Goal: Task Accomplishment & Management: Complete application form

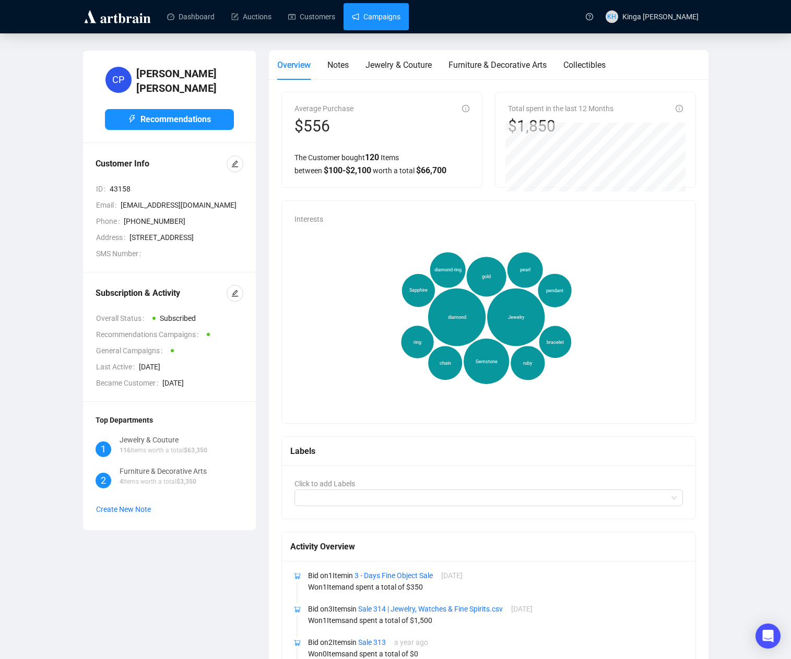
click at [388, 18] on link "Campaigns" at bounding box center [376, 16] width 49 height 27
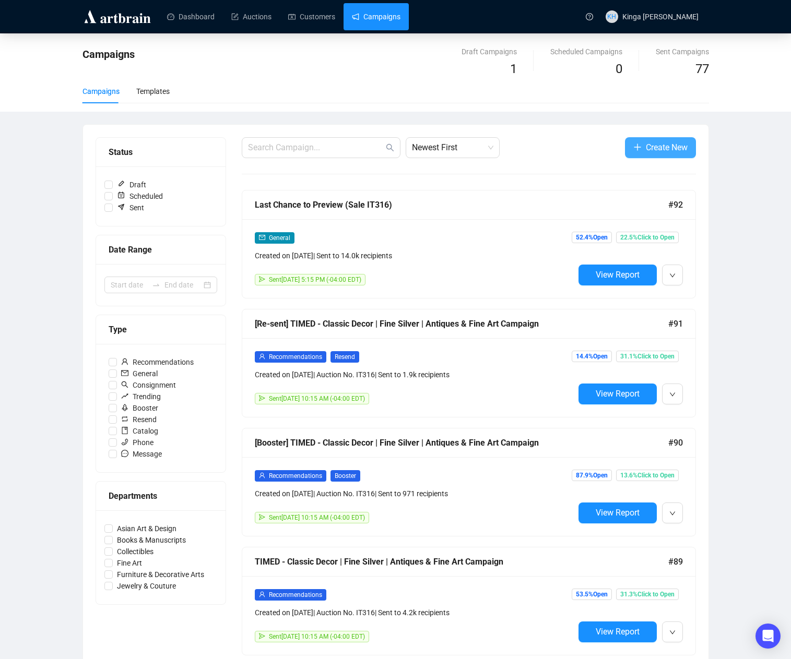
click at [653, 147] on span "Create New" at bounding box center [667, 147] width 42 height 13
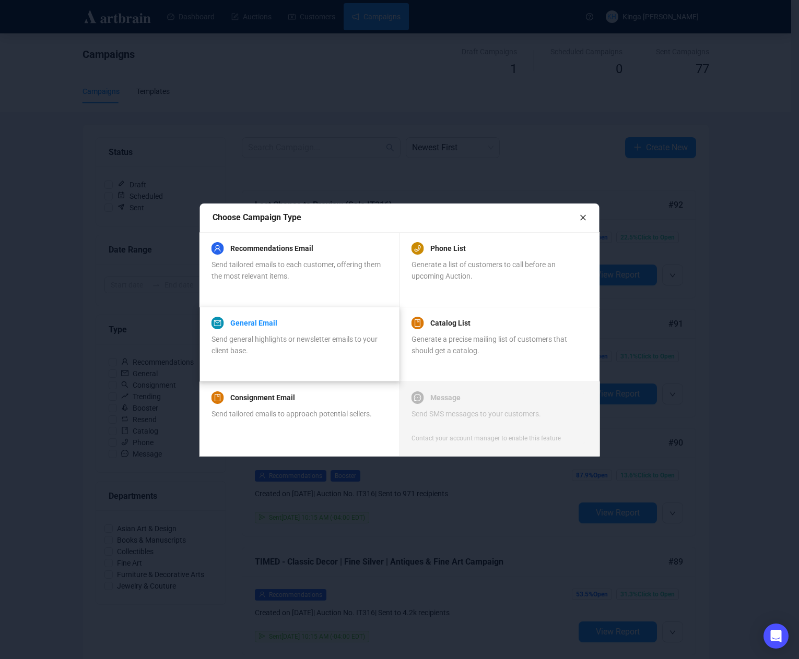
click at [269, 321] on link "General Email" at bounding box center [253, 323] width 47 height 13
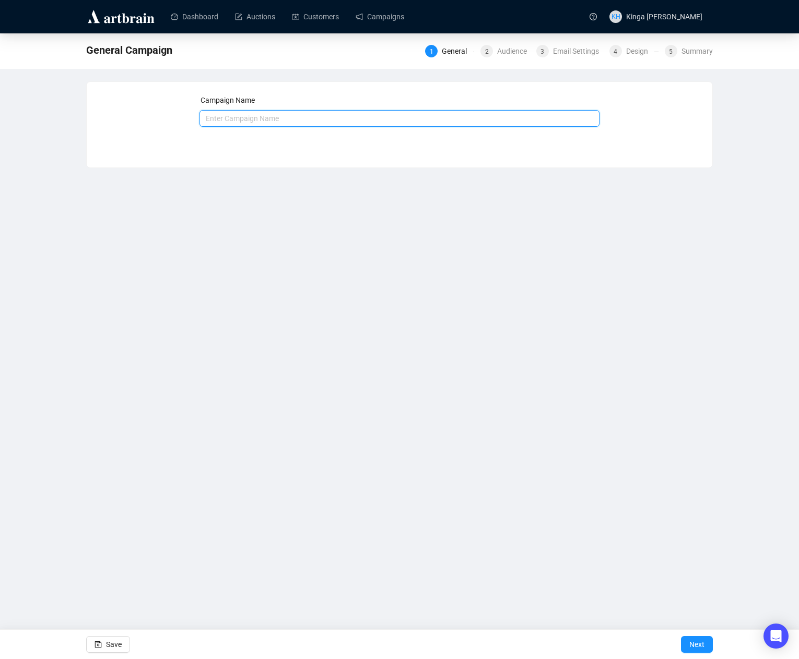
click at [255, 116] on input "text" at bounding box center [399, 118] width 400 height 17
click at [286, 122] on input "Sale IT316 | Auction Tomarrow" at bounding box center [399, 118] width 400 height 17
click at [286, 120] on input "Sale IT316 | Auction Tomarrow" at bounding box center [399, 118] width 400 height 17
click at [289, 116] on input "Sale IT316 | Auction Tomarrow" at bounding box center [399, 118] width 400 height 17
click at [312, 116] on input "Sale IT316 | Auction [DATE]" at bounding box center [399, 118] width 400 height 17
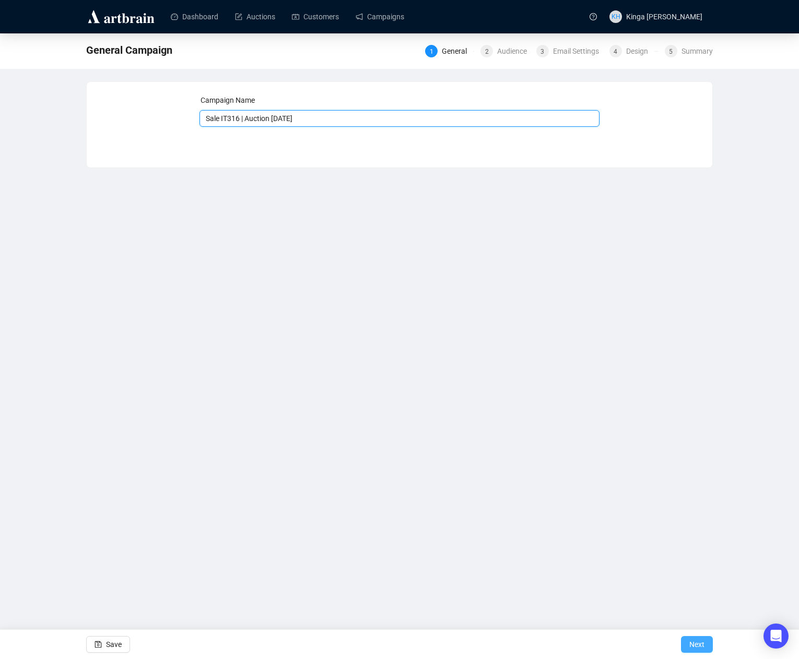
type input "Sale IT316 | Auction [DATE]"
click at [699, 647] on span "Next" at bounding box center [696, 644] width 15 height 29
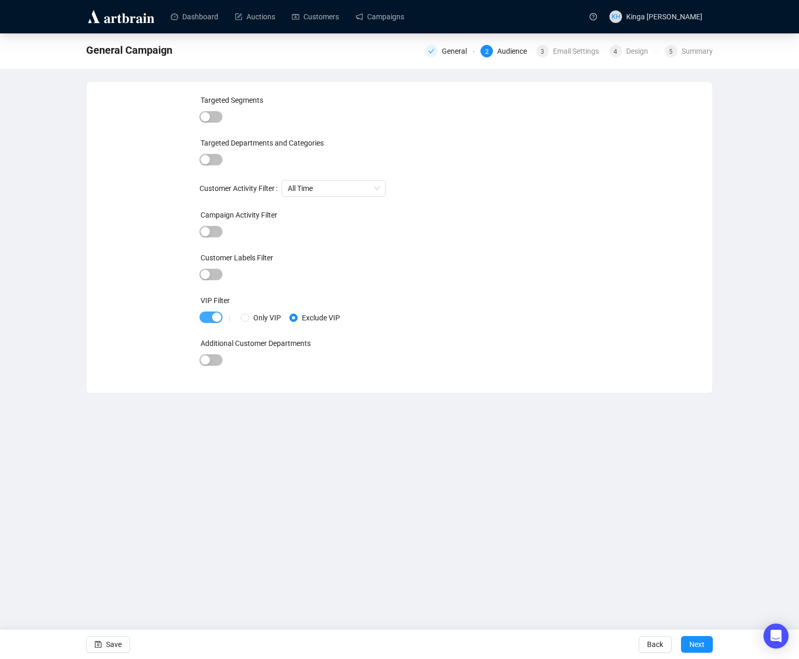
click at [205, 316] on span "button" at bounding box center [210, 317] width 23 height 11
click at [700, 640] on span "Next" at bounding box center [696, 644] width 15 height 29
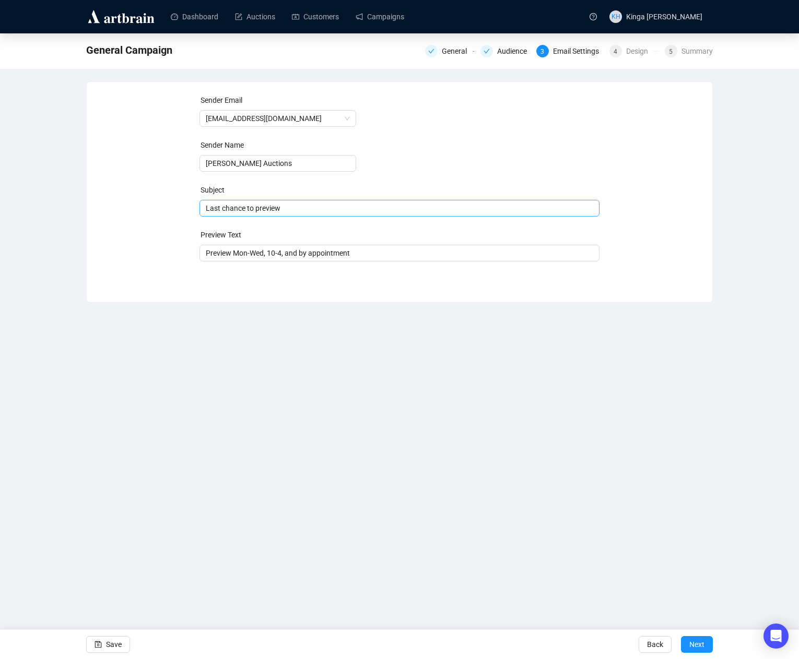
click at [297, 207] on span "Last chance to preview" at bounding box center [399, 208] width 400 height 8
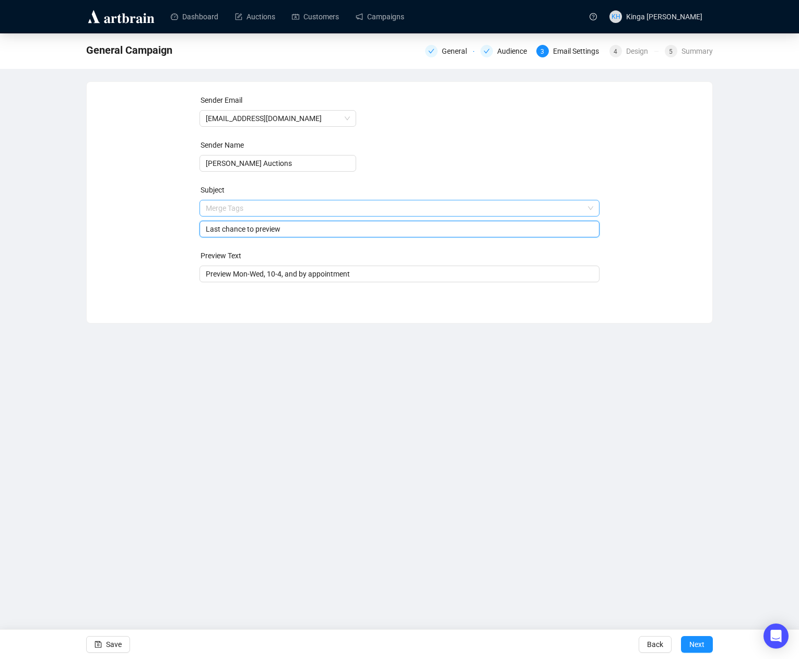
click at [279, 208] on input "search" at bounding box center [395, 208] width 378 height 16
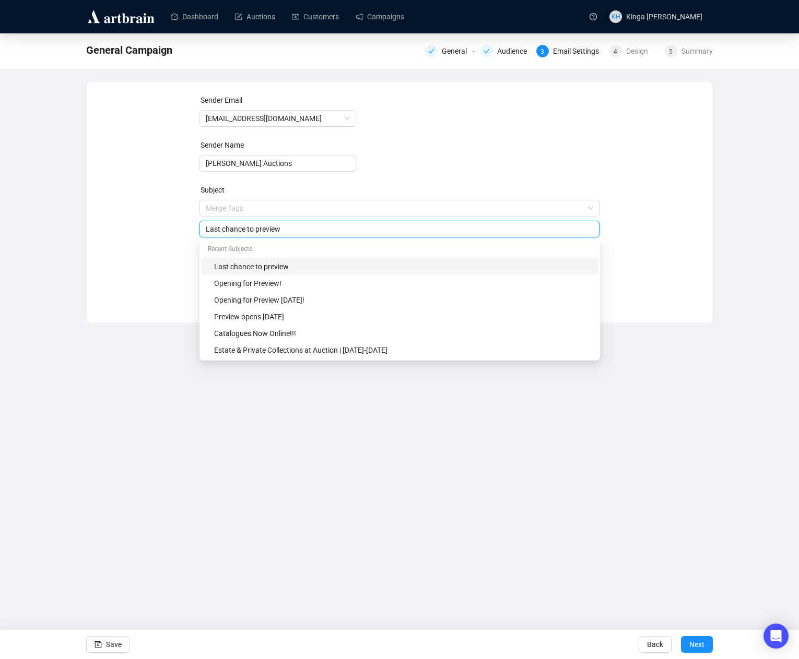
click at [280, 232] on input "Last chance to preview" at bounding box center [400, 228] width 388 height 11
click at [281, 224] on input "Last chance to preview" at bounding box center [400, 228] width 388 height 11
drag, startPoint x: 310, startPoint y: 228, endPoint x: 133, endPoint y: 227, distance: 177.0
click at [133, 227] on div "Sender Email [EMAIL_ADDRESS][DOMAIN_NAME] Sender Name [PERSON_NAME] Auctions Su…" at bounding box center [399, 194] width 600 height 200
type input "S"
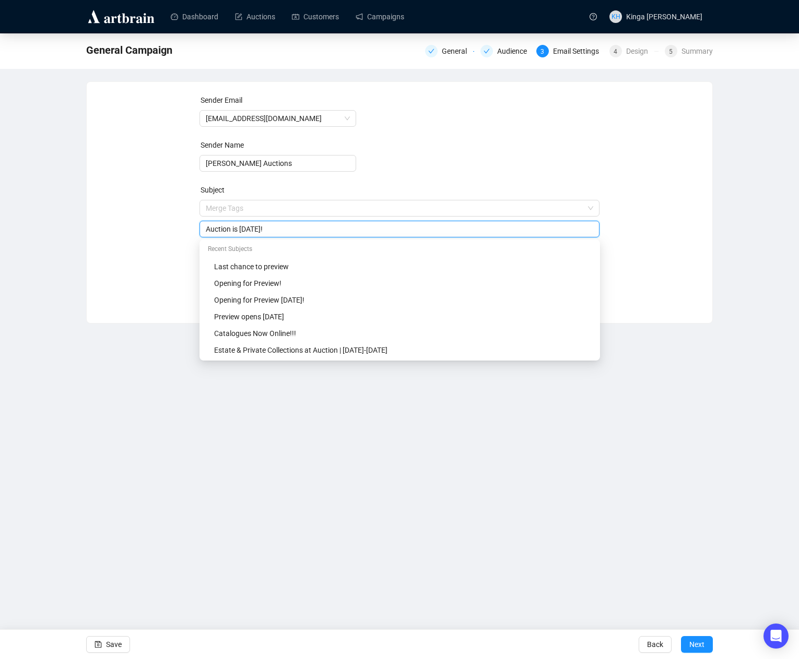
type input "Auction is [DATE]!"
click at [644, 176] on div "Sender Email [EMAIL_ADDRESS][DOMAIN_NAME] Sender Name [PERSON_NAME] Auctions Su…" at bounding box center [399, 194] width 600 height 200
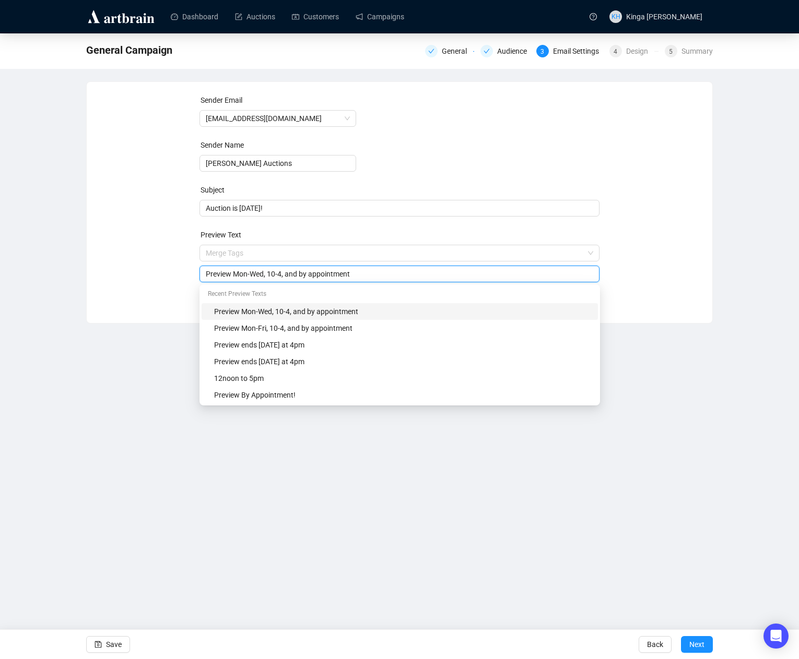
drag, startPoint x: 370, startPoint y: 272, endPoint x: 181, endPoint y: 271, distance: 188.5
click at [181, 271] on div "Sender Email [EMAIL_ADDRESS][DOMAIN_NAME] Sender Name [PERSON_NAME] Auctions Su…" at bounding box center [399, 194] width 600 height 200
type input "Last day for preview!"
click at [664, 374] on div "Dashboard Auctions Customers Campaigns KH Kinga [PERSON_NAME] General Campaign …" at bounding box center [399, 329] width 799 height 659
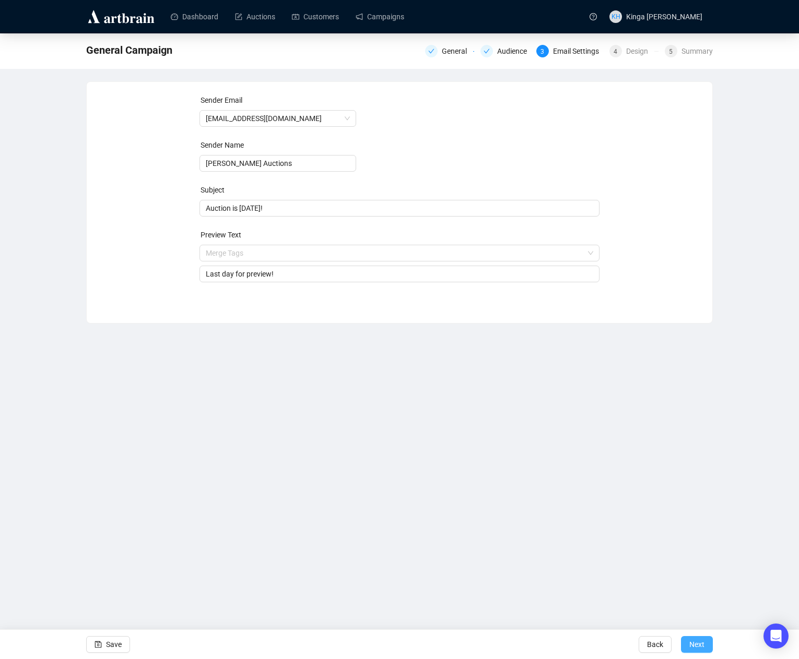
click at [700, 641] on span "Next" at bounding box center [696, 644] width 15 height 29
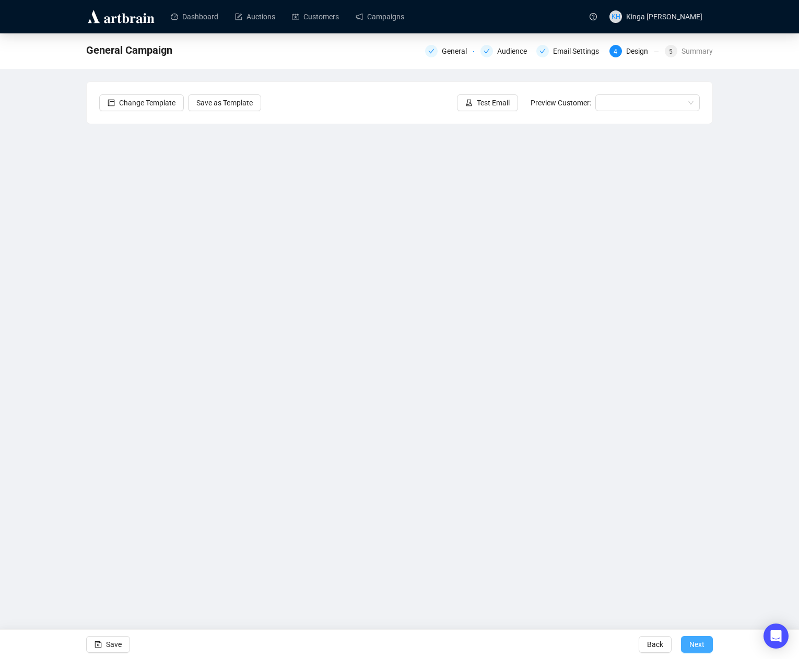
click at [700, 644] on span "Next" at bounding box center [696, 644] width 15 height 29
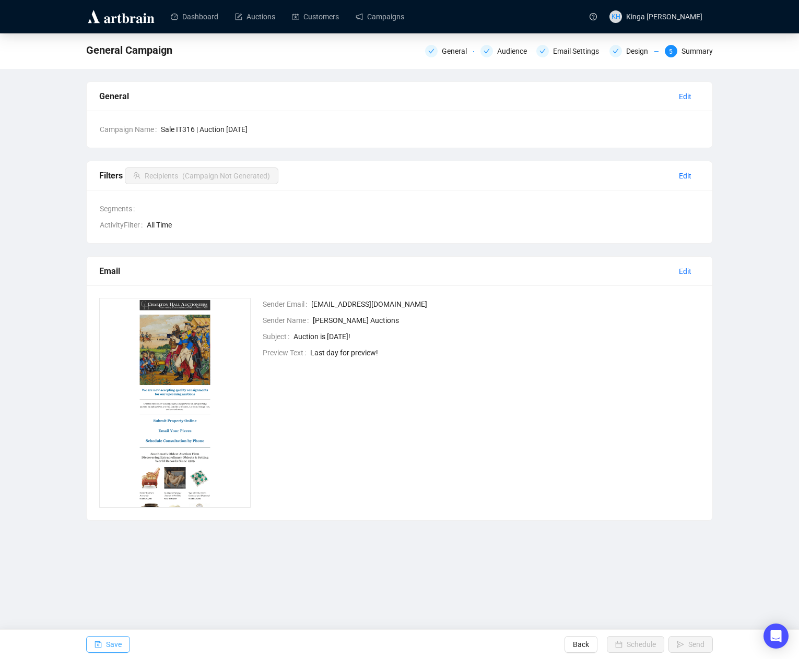
click at [113, 640] on span "Save" at bounding box center [114, 644] width 16 height 29
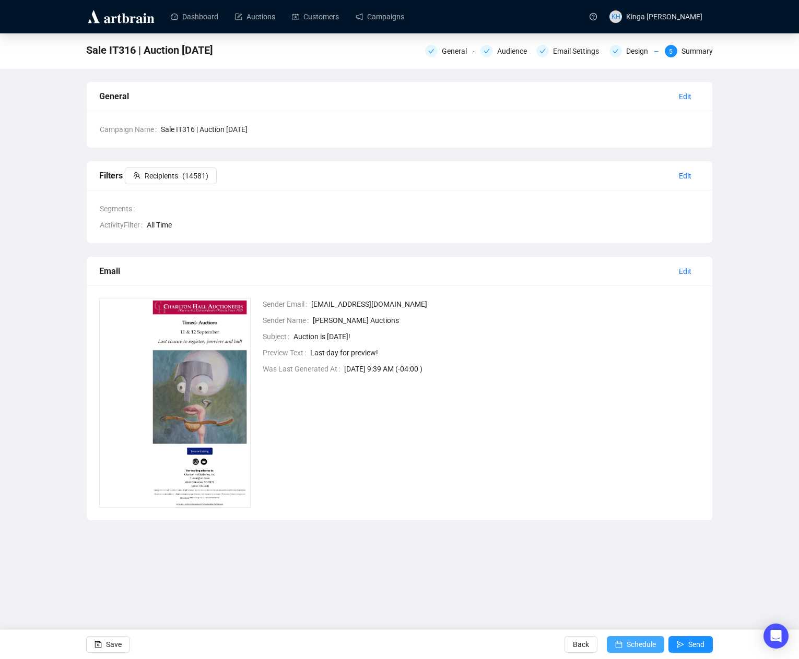
click at [640, 642] on span "Schedule" at bounding box center [640, 644] width 29 height 29
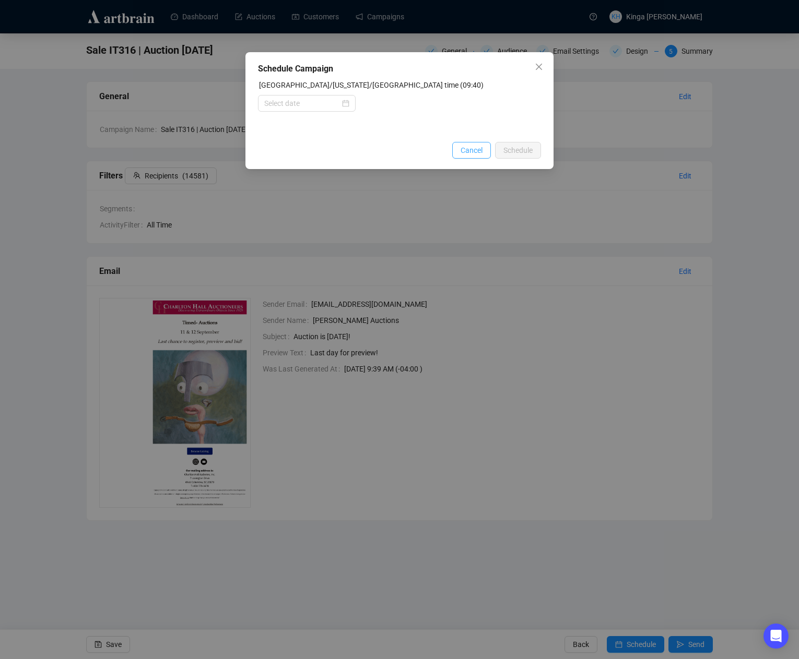
click at [470, 150] on span "Cancel" at bounding box center [471, 150] width 22 height 11
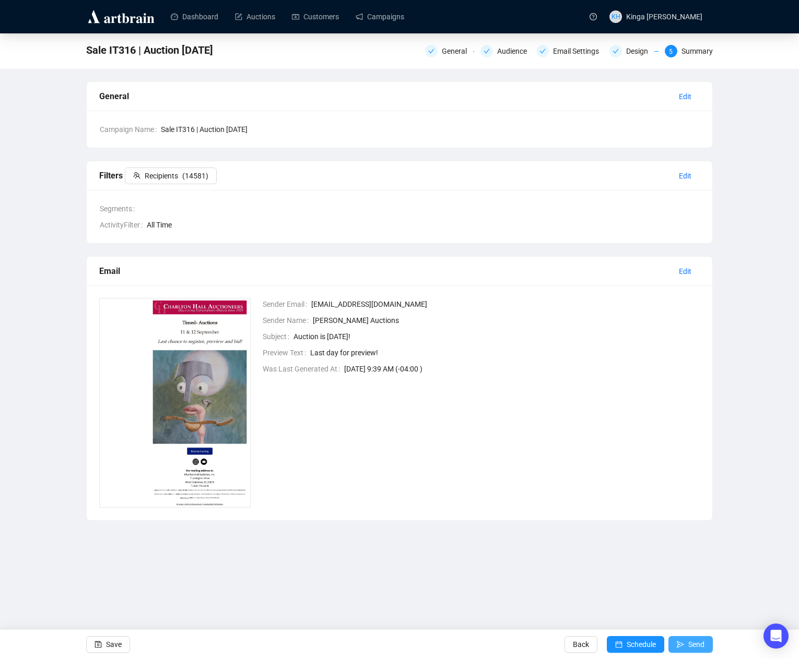
click at [689, 645] on span "Send" at bounding box center [696, 644] width 16 height 29
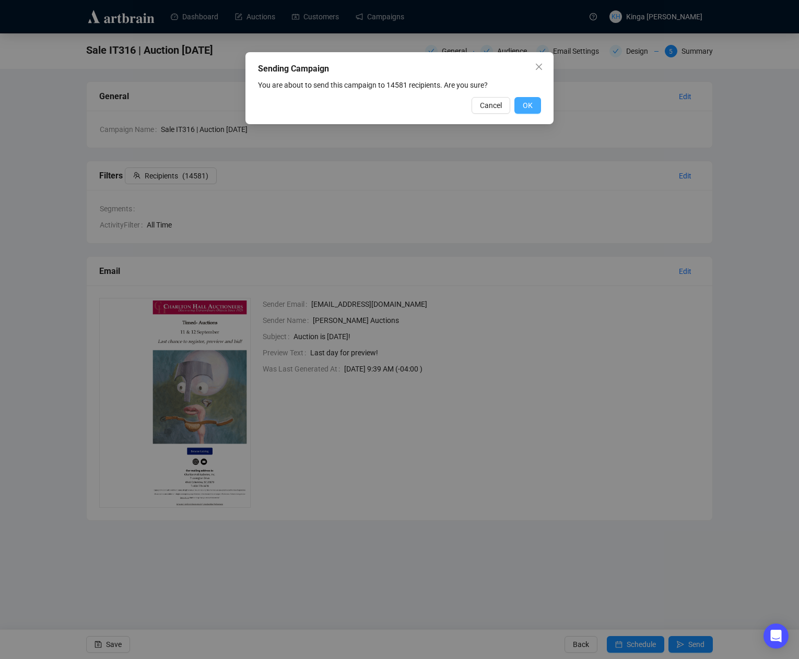
click at [531, 103] on span "OK" at bounding box center [528, 105] width 10 height 11
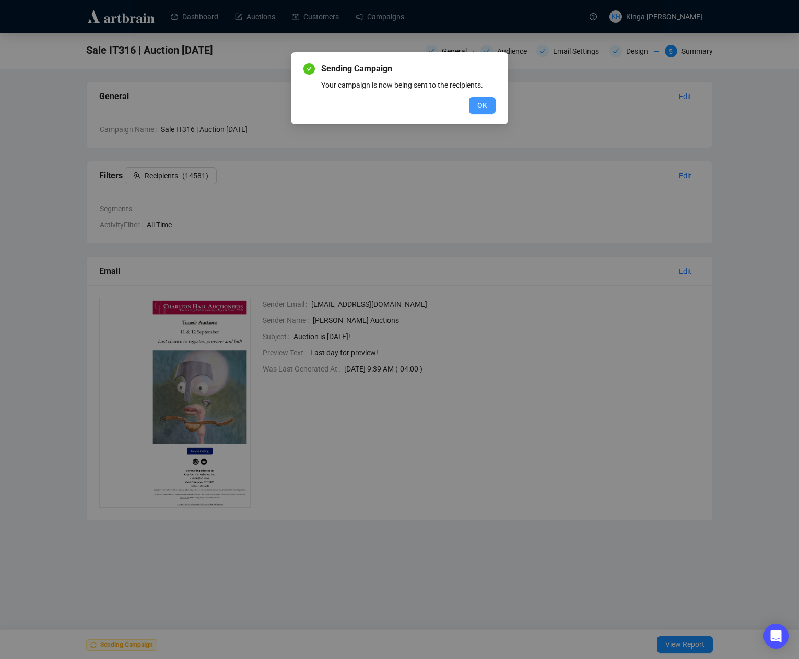
click at [484, 106] on span "OK" at bounding box center [482, 105] width 10 height 11
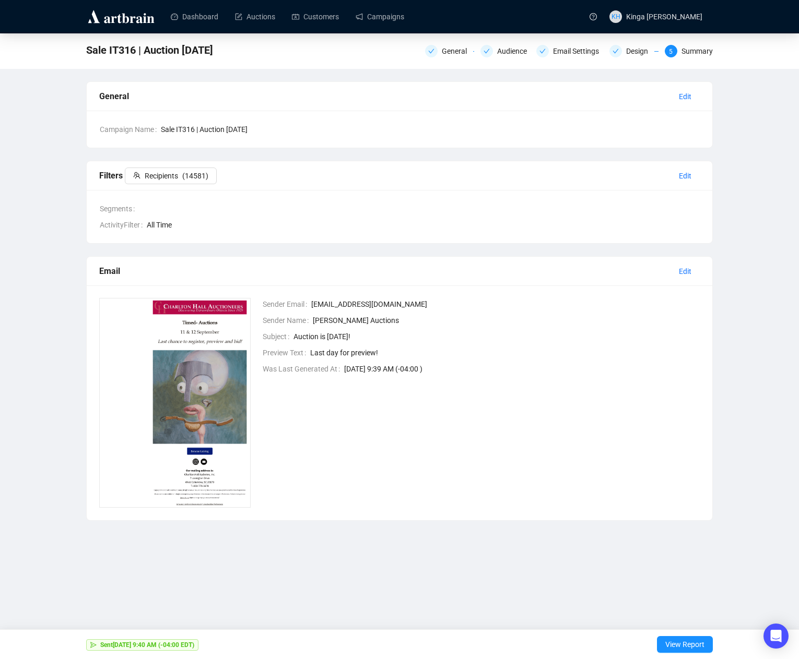
click at [673, 645] on span "View Report" at bounding box center [684, 644] width 39 height 29
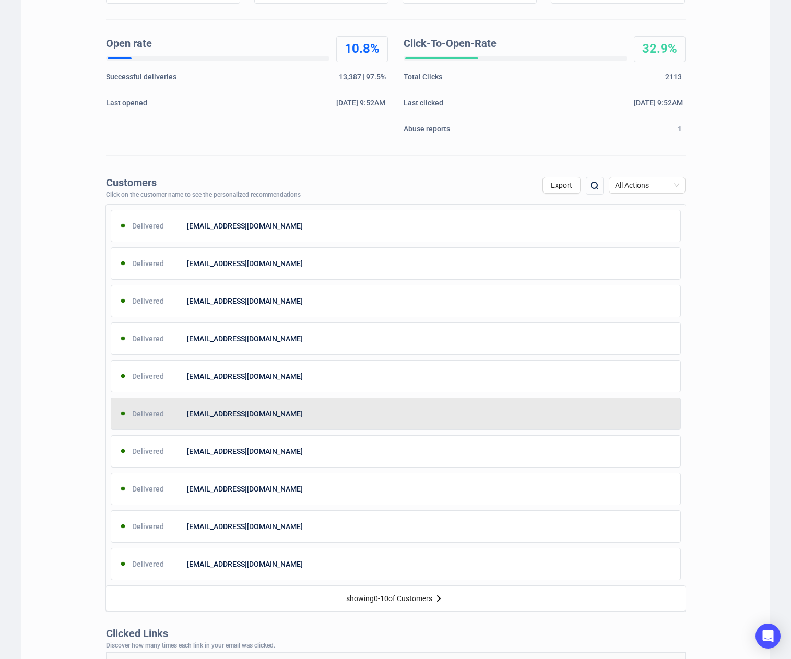
scroll to position [166, 0]
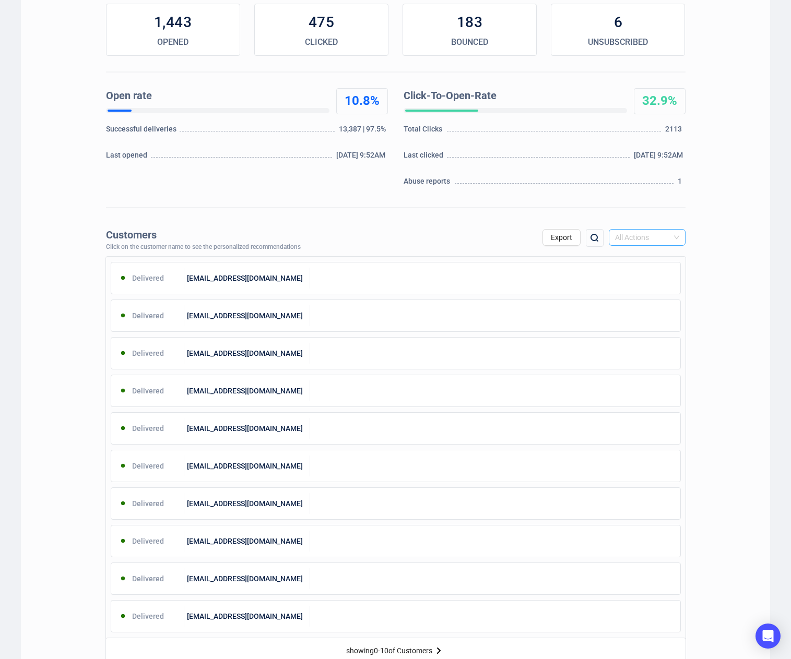
click at [669, 241] on span "All Actions" at bounding box center [647, 238] width 64 height 16
click at [645, 274] on div "Open" at bounding box center [647, 274] width 60 height 11
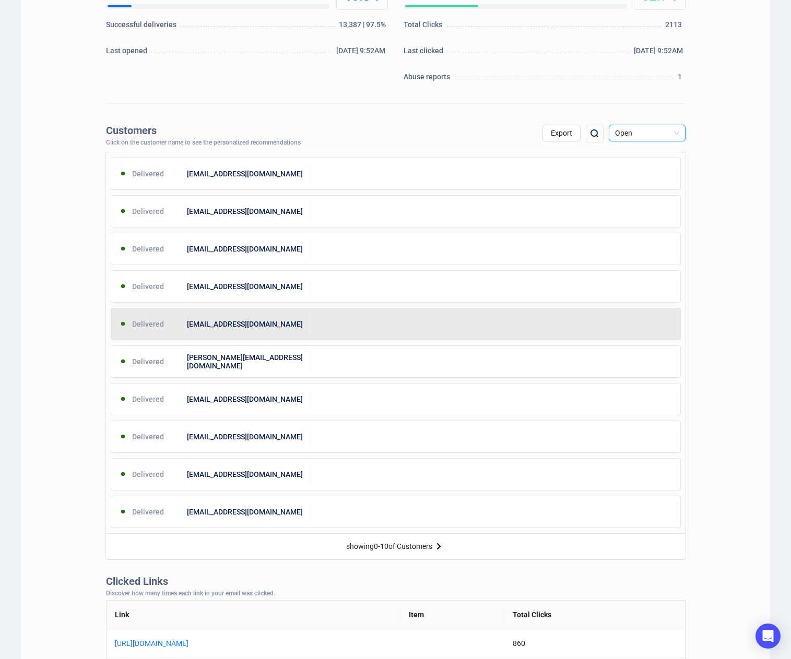
scroll to position [62, 0]
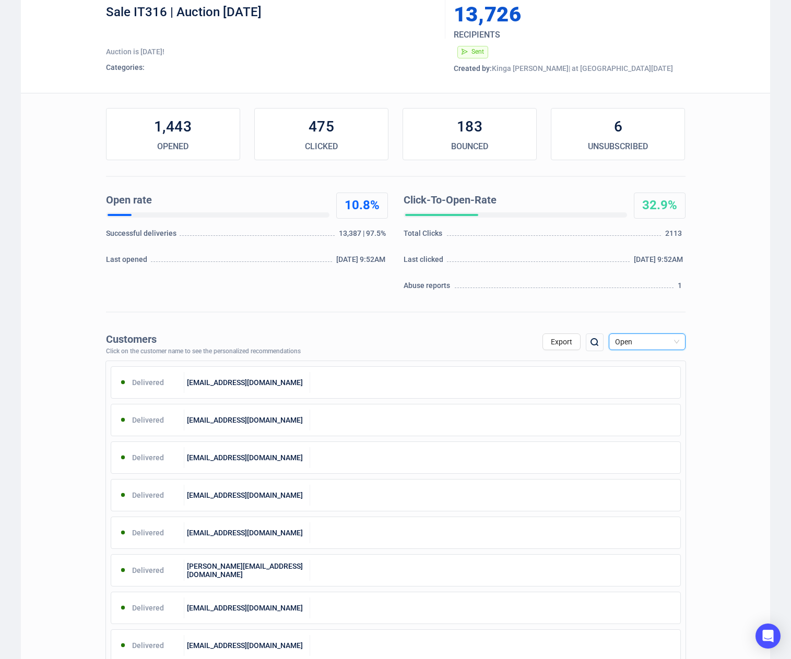
click at [661, 343] on span "Open" at bounding box center [647, 342] width 64 height 16
click at [652, 429] on div "Unsubscribe" at bounding box center [647, 429] width 60 height 11
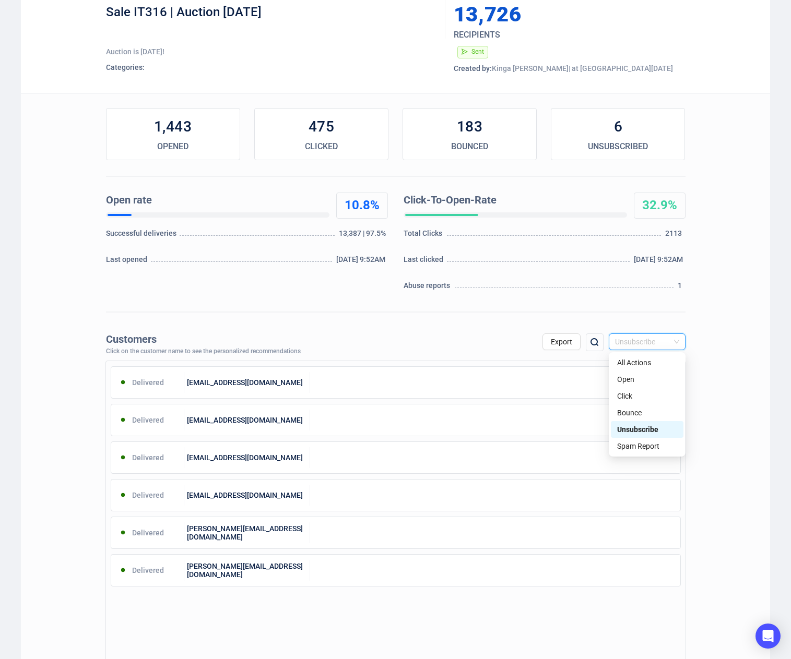
click at [644, 344] on span "Unsubscribe" at bounding box center [647, 342] width 64 height 16
click at [638, 410] on div "Bounce" at bounding box center [647, 412] width 60 height 11
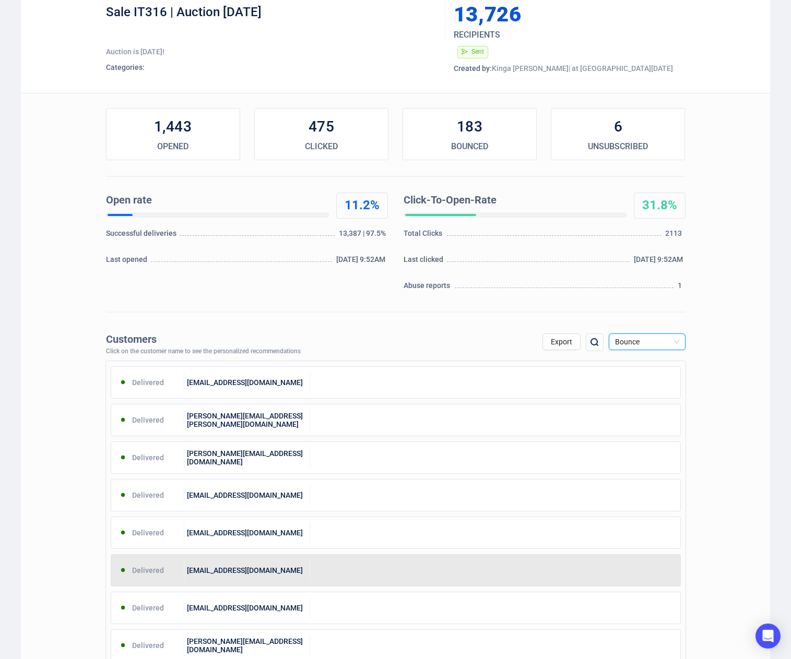
scroll to position [0, 0]
